Goal: Task Accomplishment & Management: Use online tool/utility

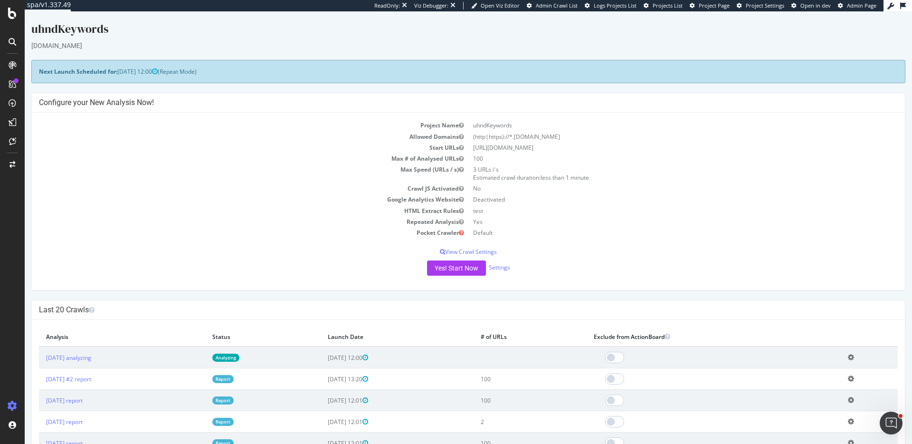
click at [854, 354] on icon at bounding box center [851, 356] width 6 height 7
click at [820, 381] on link "Delete analysis" at bounding box center [816, 384] width 76 height 13
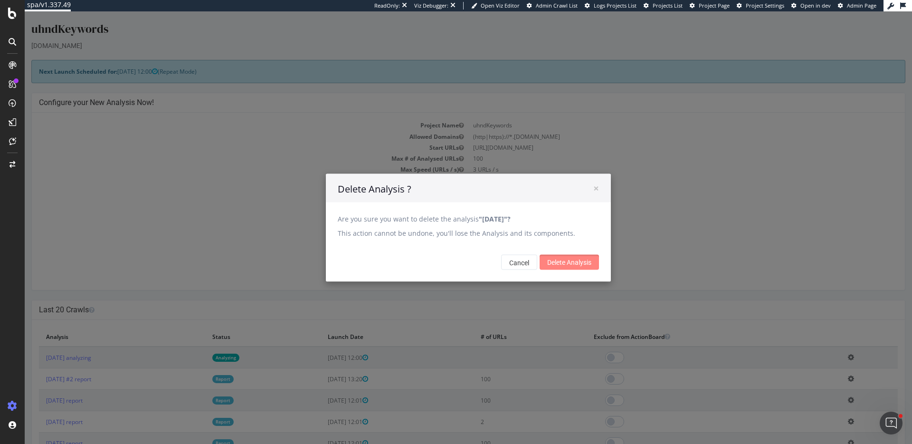
click at [578, 258] on input "Delete Analysis" at bounding box center [568, 262] width 59 height 15
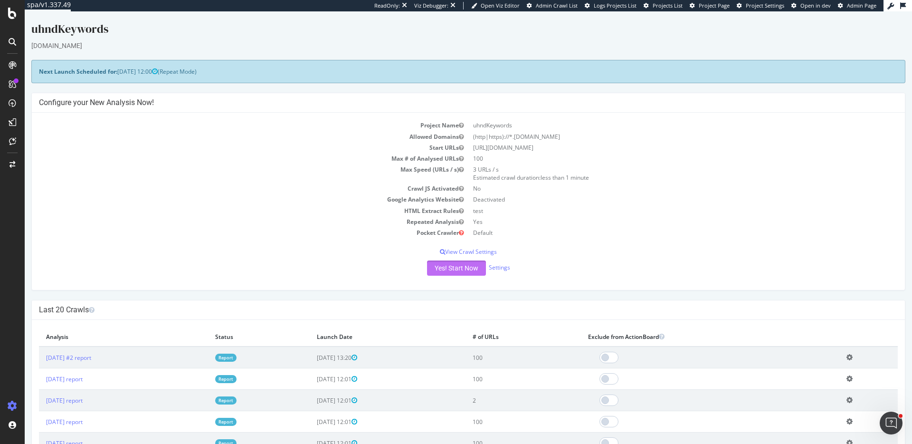
click at [451, 271] on button "Yes! Start Now" at bounding box center [456, 267] width 59 height 15
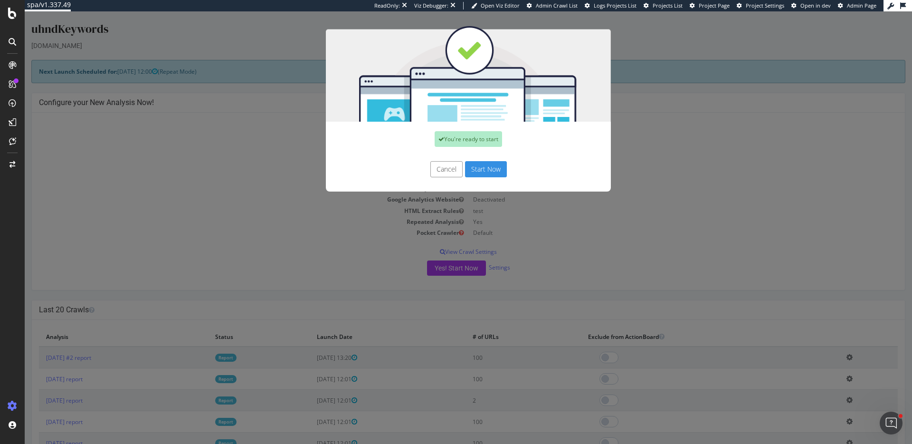
click at [490, 173] on button "Start Now" at bounding box center [486, 169] width 42 height 16
